Goal: Entertainment & Leisure: Browse casually

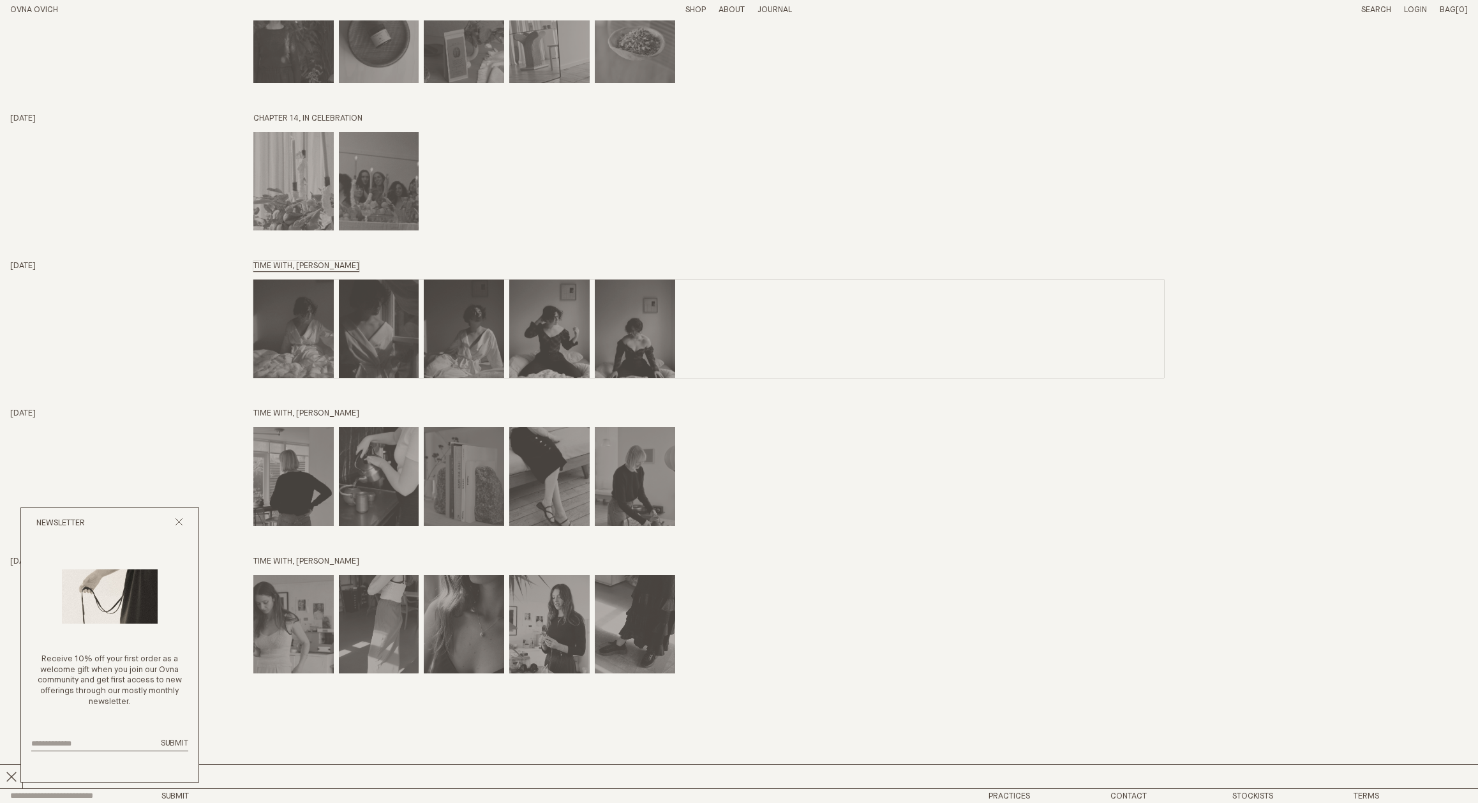
scroll to position [5224, 0]
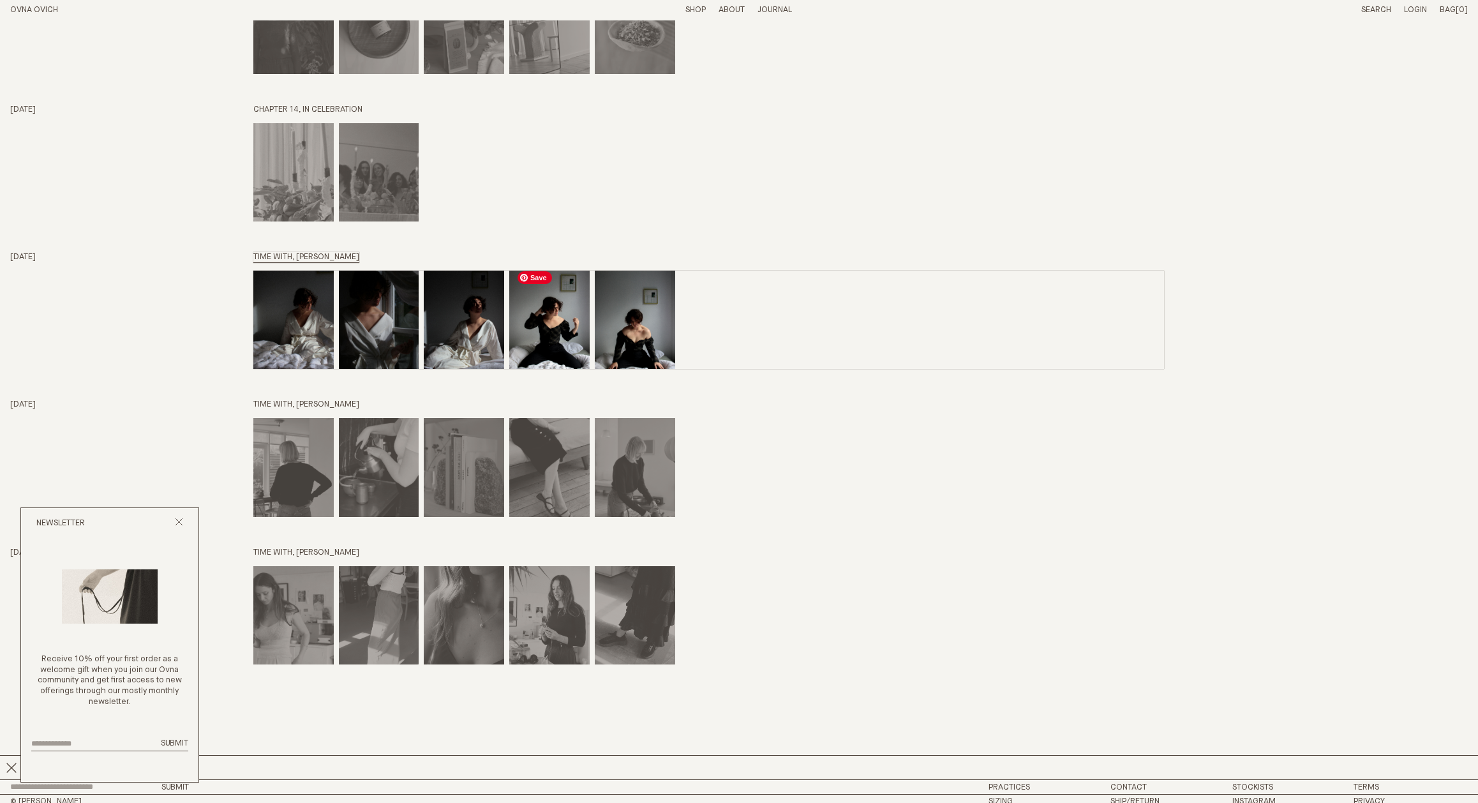
click at [517, 310] on img "Time with, OPHELIA KING" at bounding box center [549, 320] width 80 height 98
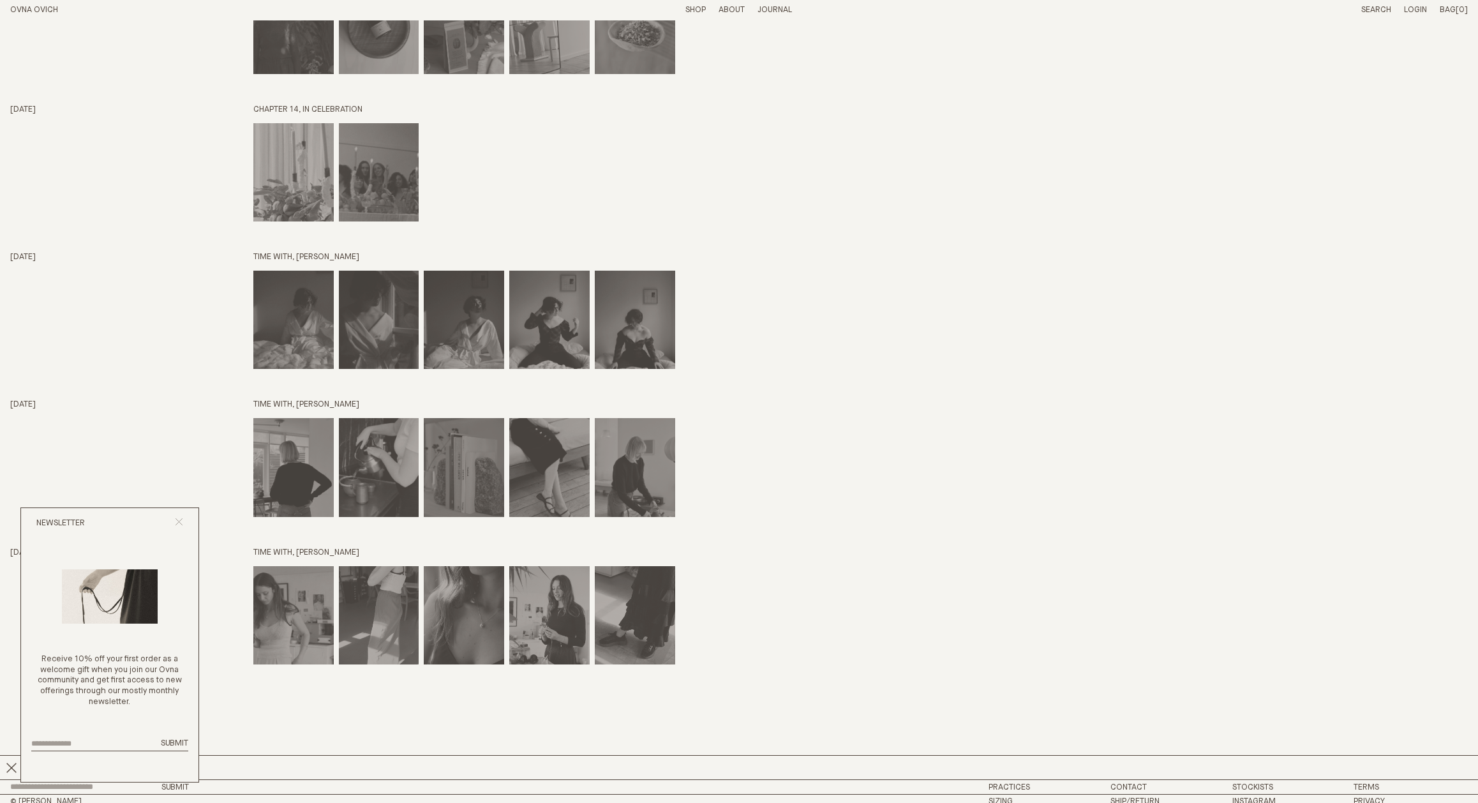
click at [181, 523] on line "Close popup" at bounding box center [179, 521] width 7 height 7
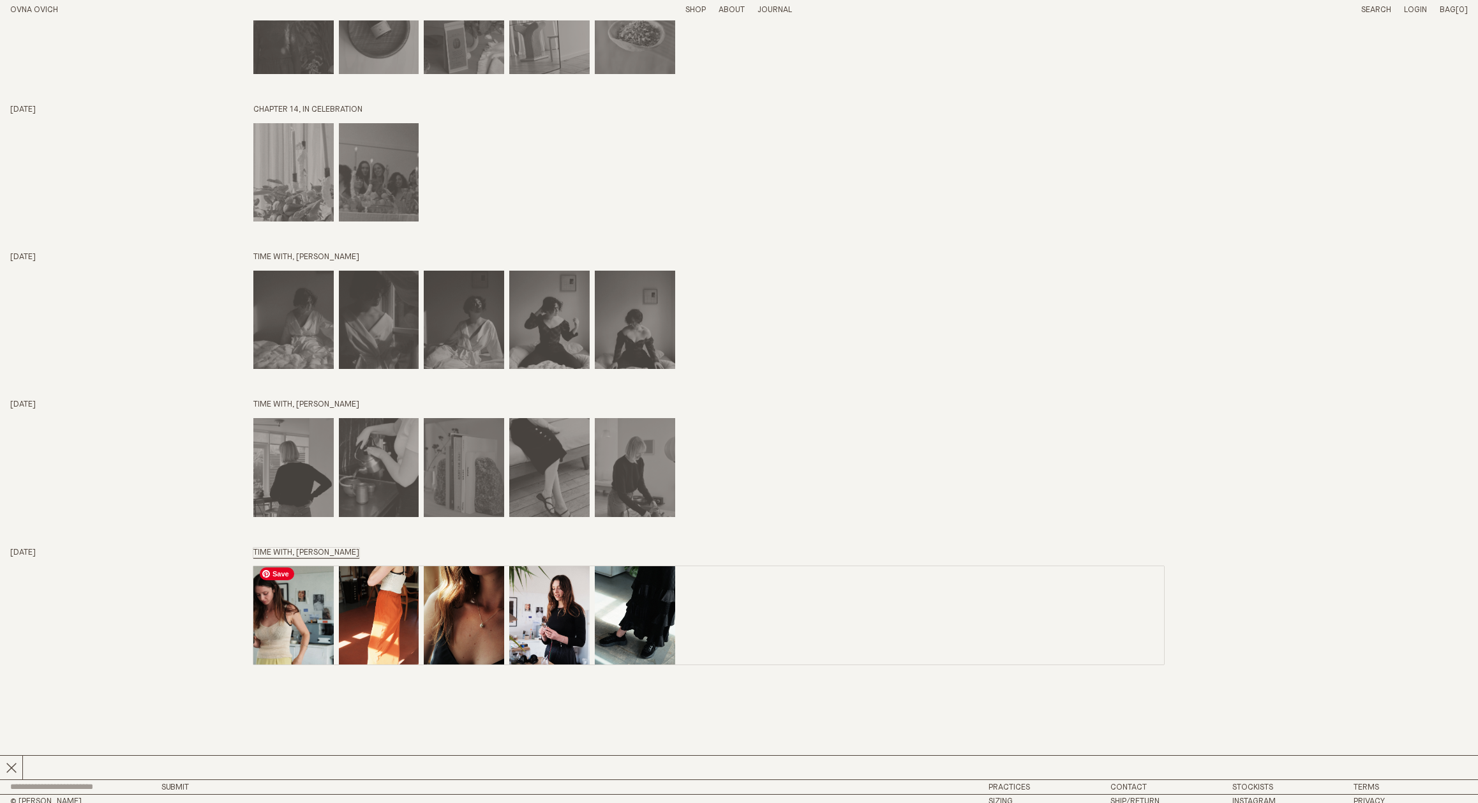
click at [315, 607] on img "TIME WITH, MAEVE WOODHOUSE" at bounding box center [293, 615] width 80 height 98
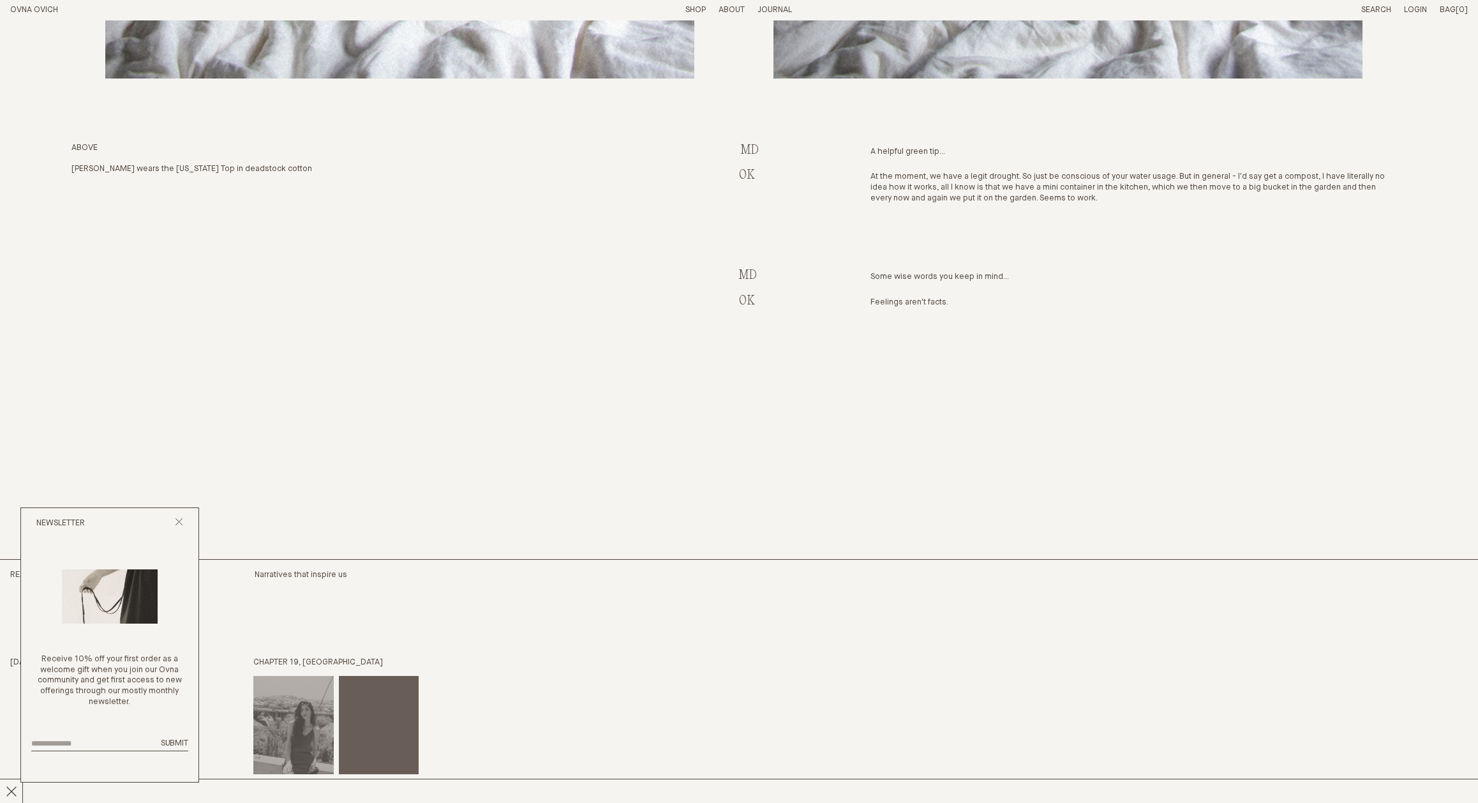
scroll to position [5394, 0]
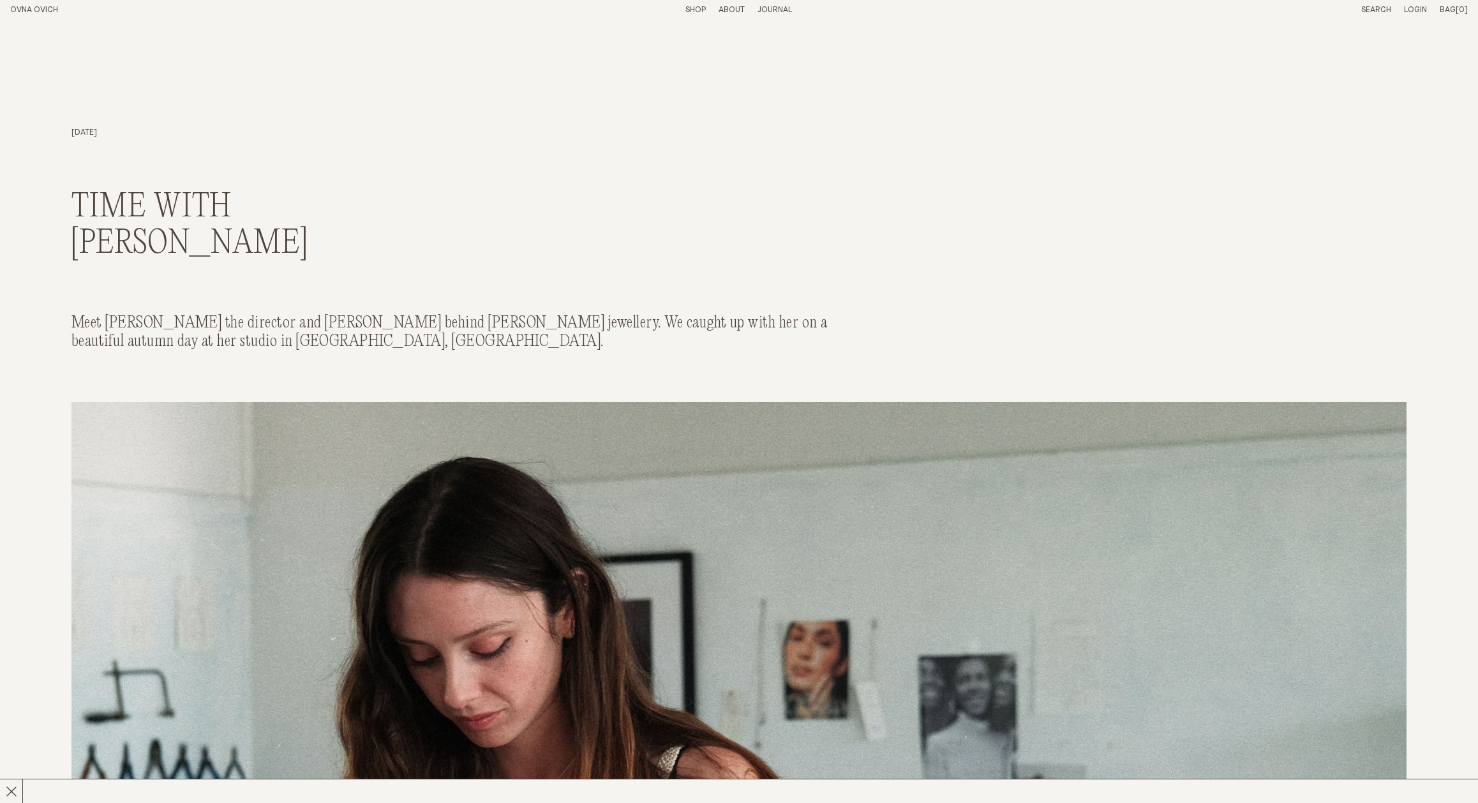
click at [34, 8] on link "OVNA OVICH" at bounding box center [34, 10] width 48 height 8
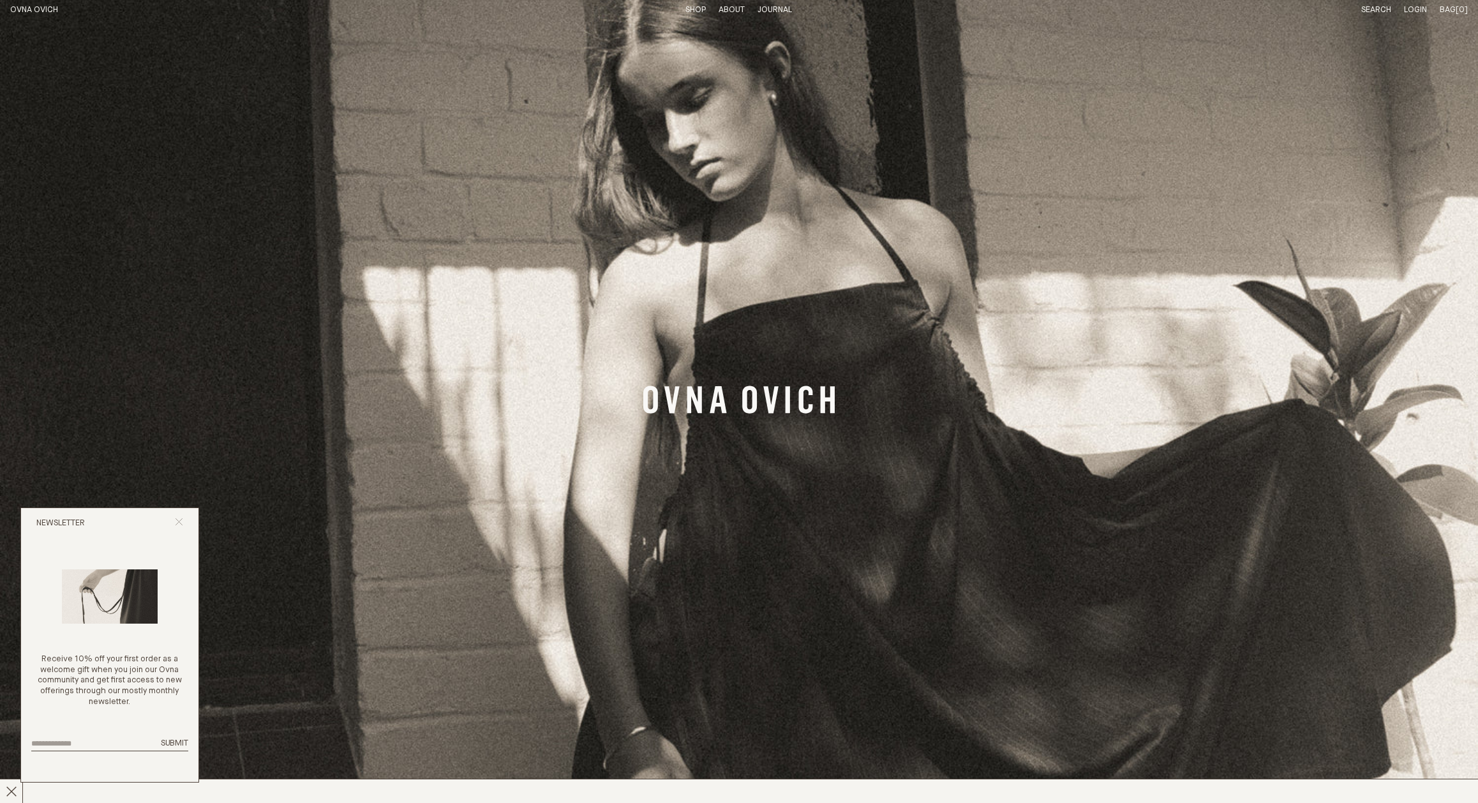
click at [180, 521] on icon "Close popup" at bounding box center [179, 522] width 8 height 8
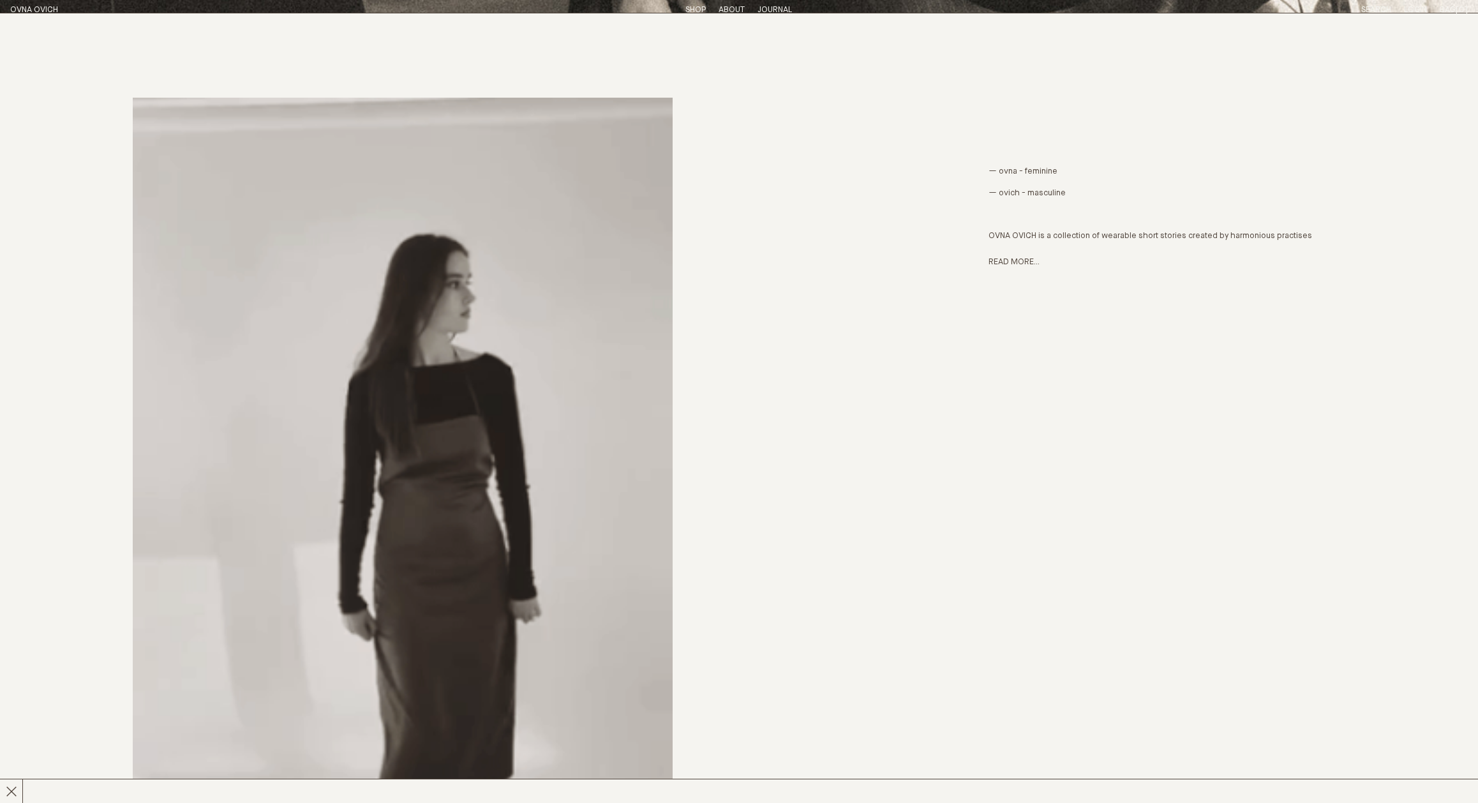
scroll to position [1153, 0]
